Goal: Information Seeking & Learning: Check status

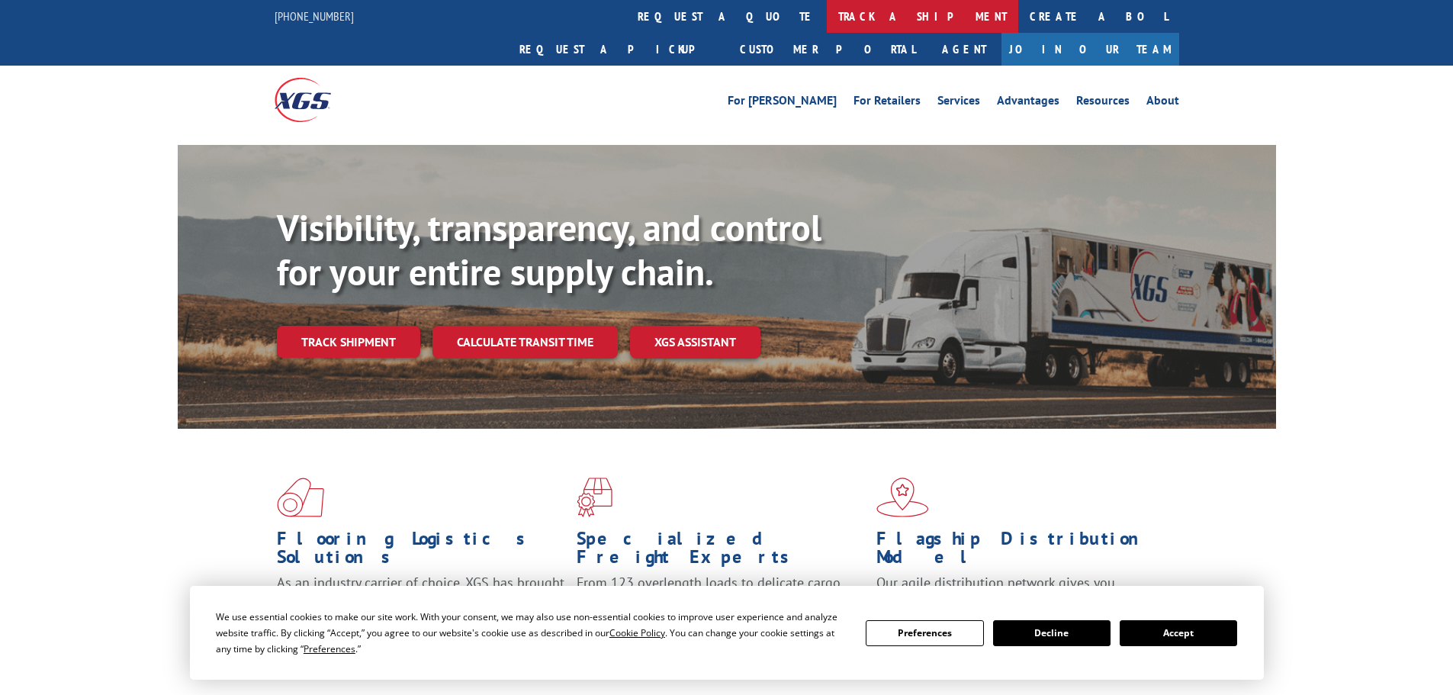
click at [827, 13] on link "track a shipment" at bounding box center [922, 16] width 191 height 33
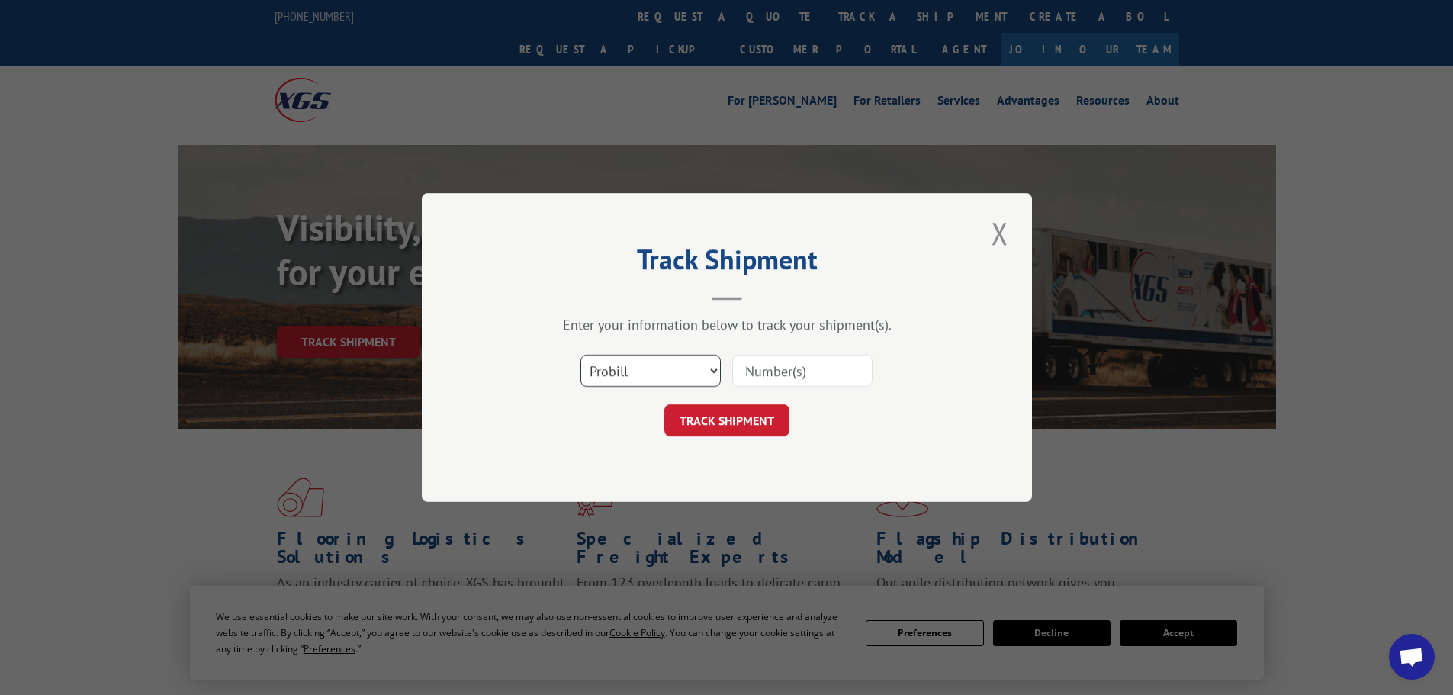
click at [666, 376] on select "Select category... Probill BOL PO" at bounding box center [650, 371] width 140 height 32
select select "bol"
click at [580, 355] on select "Select category... Probill BOL PO" at bounding box center [650, 371] width 140 height 32
click at [756, 370] on input at bounding box center [802, 371] width 140 height 32
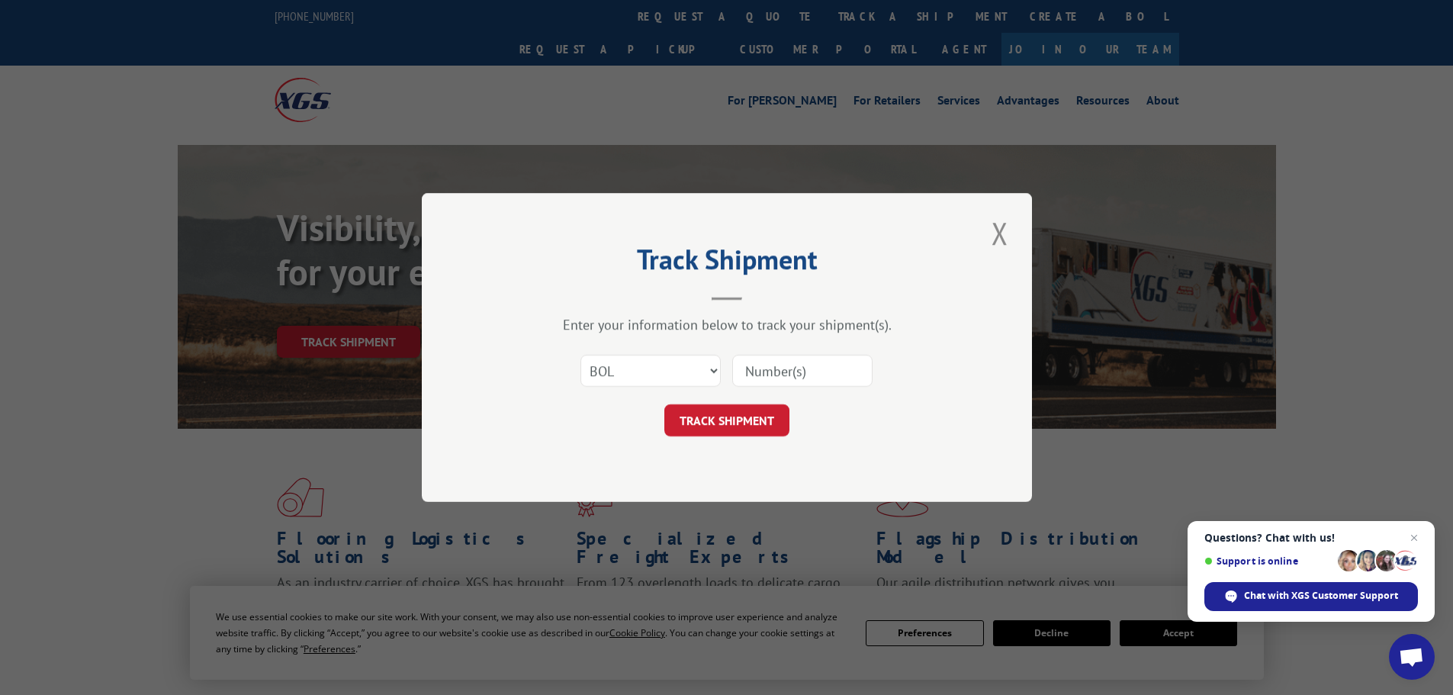
paste input "5958332"
type input "5958332"
click at [741, 422] on button "TRACK SHIPMENT" at bounding box center [726, 420] width 125 height 32
